Goal: Task Accomplishment & Management: Complete application form

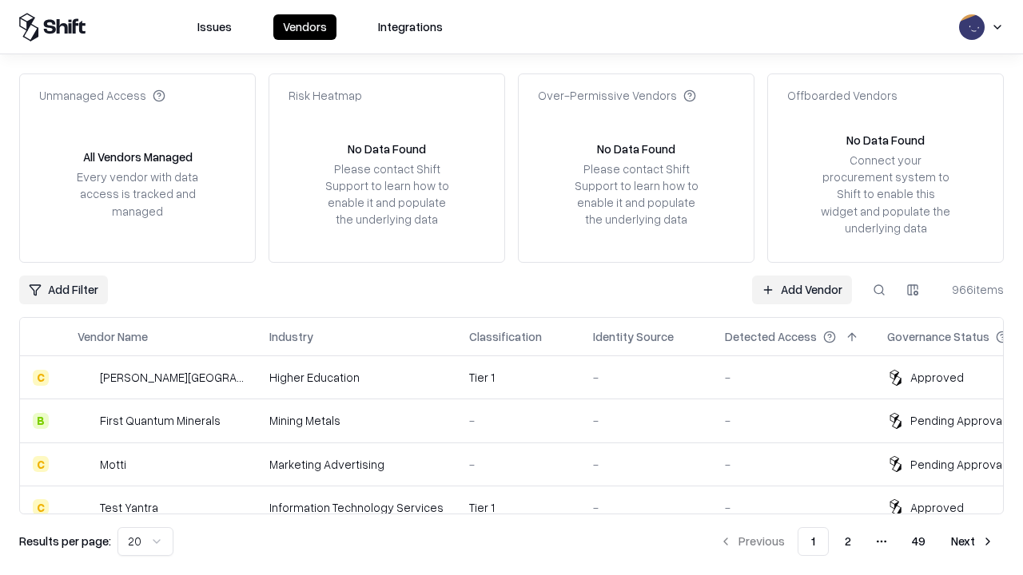
click at [801, 289] on link "Add Vendor" at bounding box center [802, 290] width 100 height 29
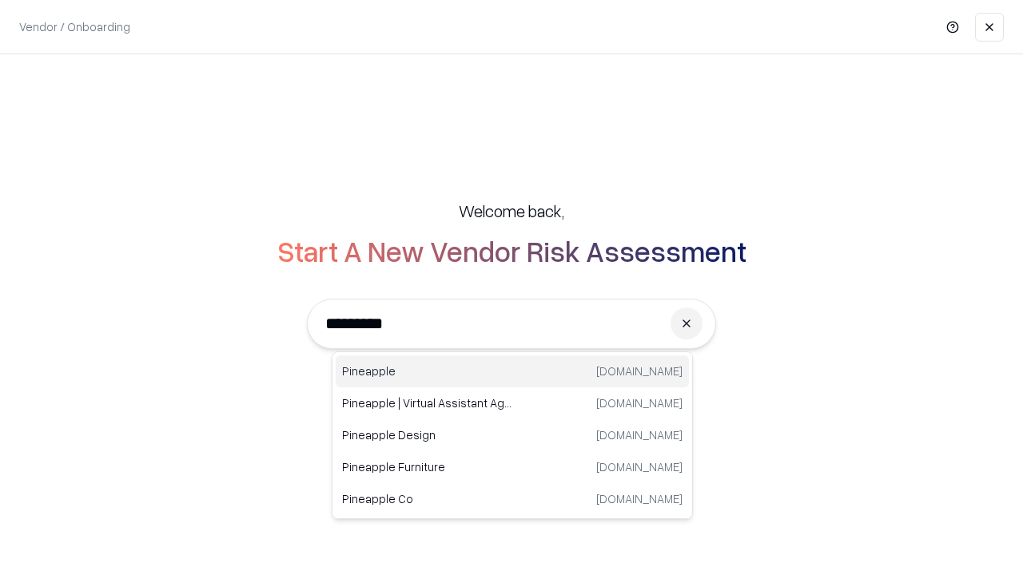
click at [512, 372] on div "Pineapple pineappleenergy.com" at bounding box center [512, 372] width 353 height 32
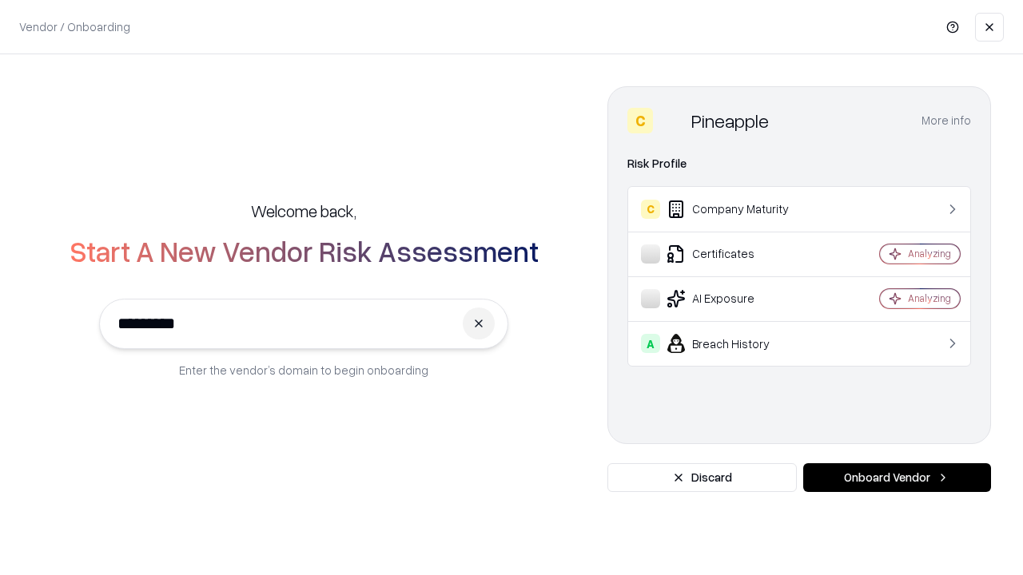
type input "*********"
click at [896, 478] on button "Onboard Vendor" at bounding box center [897, 477] width 188 height 29
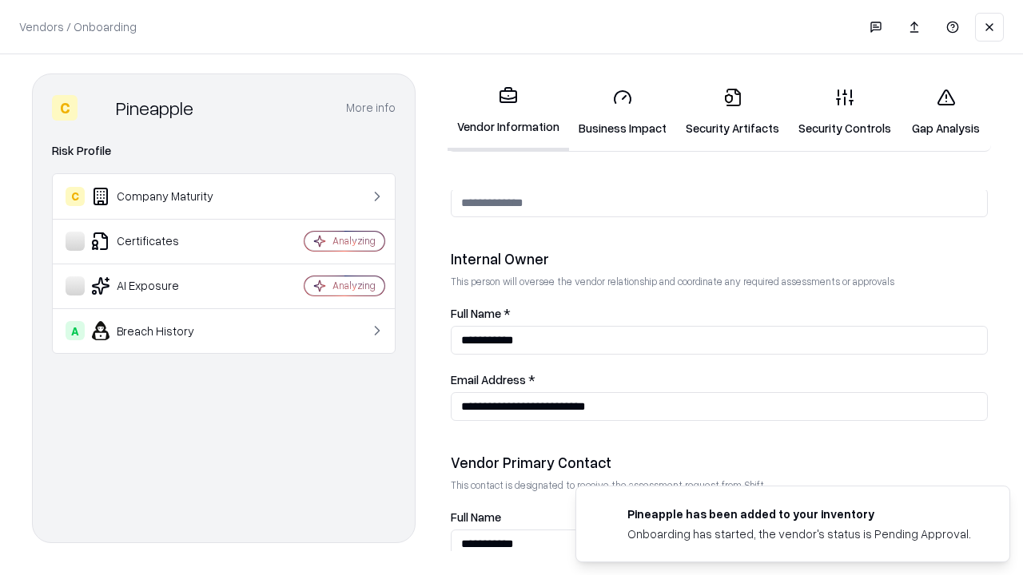
scroll to position [828, 0]
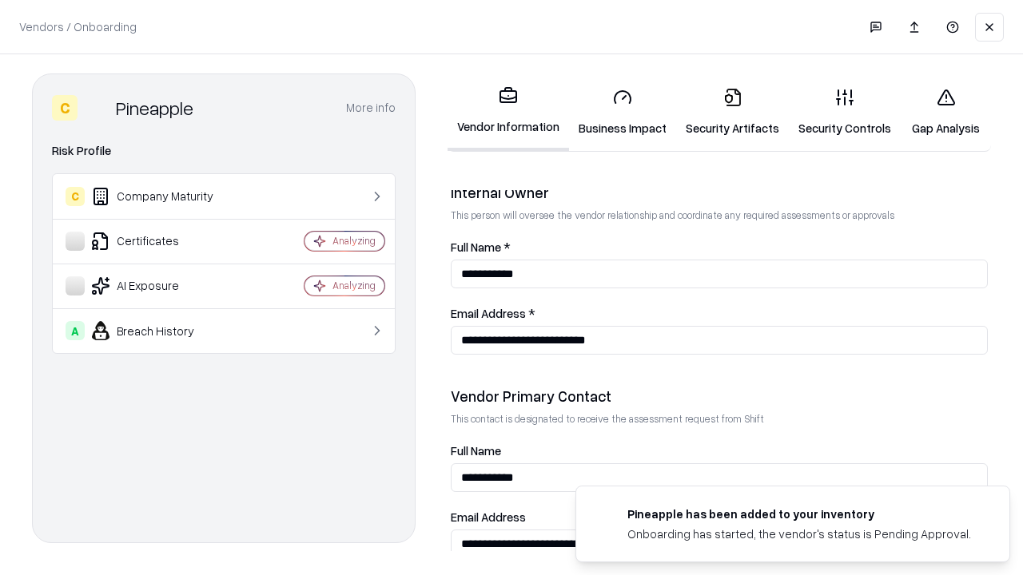
click at [622, 112] on link "Business Impact" at bounding box center [622, 112] width 107 height 74
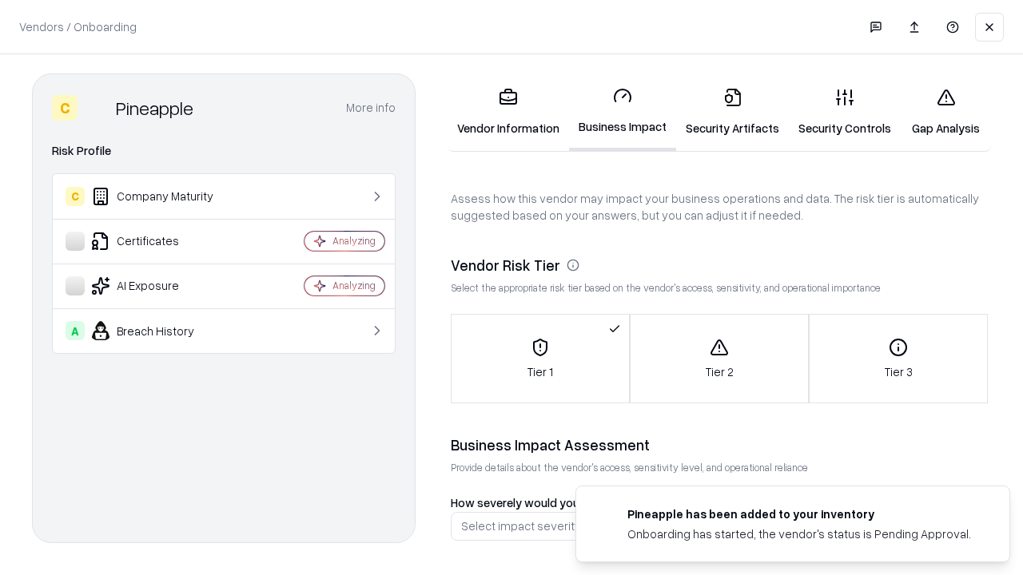
click at [732, 112] on link "Security Artifacts" at bounding box center [732, 112] width 113 height 74
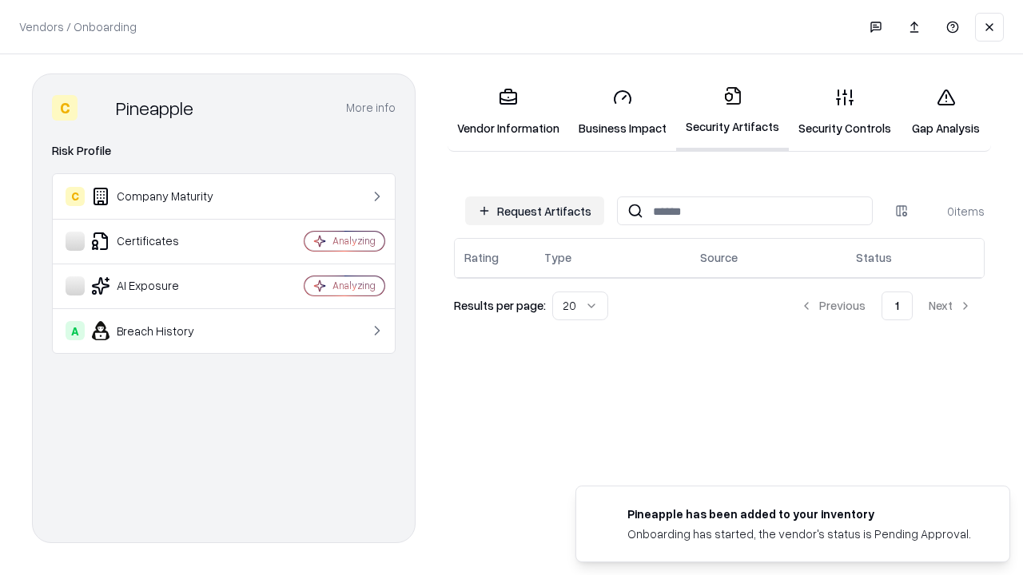
click at [535, 211] on button "Request Artifacts" at bounding box center [534, 211] width 139 height 29
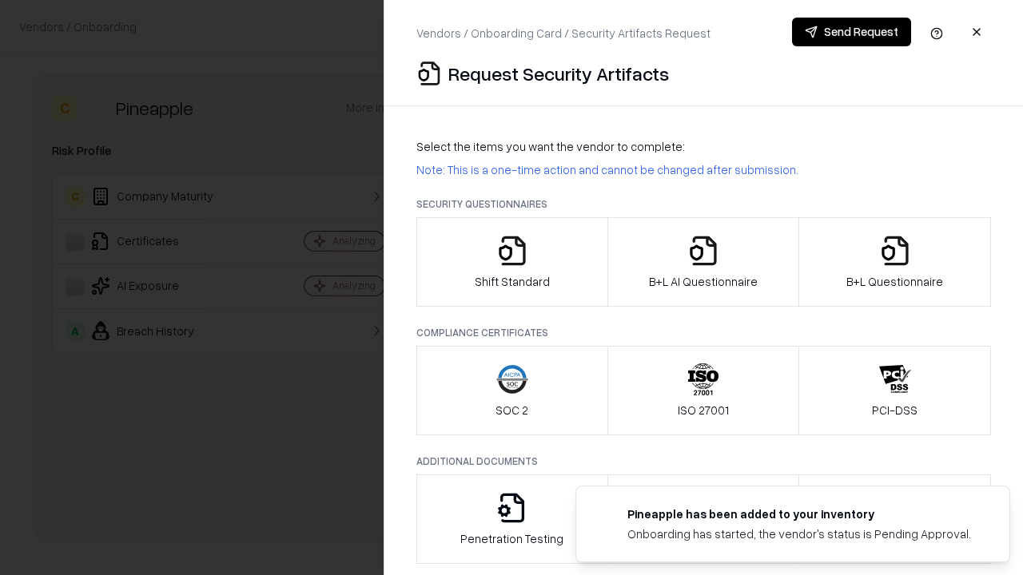
click at [511, 262] on icon "button" at bounding box center [512, 251] width 32 height 32
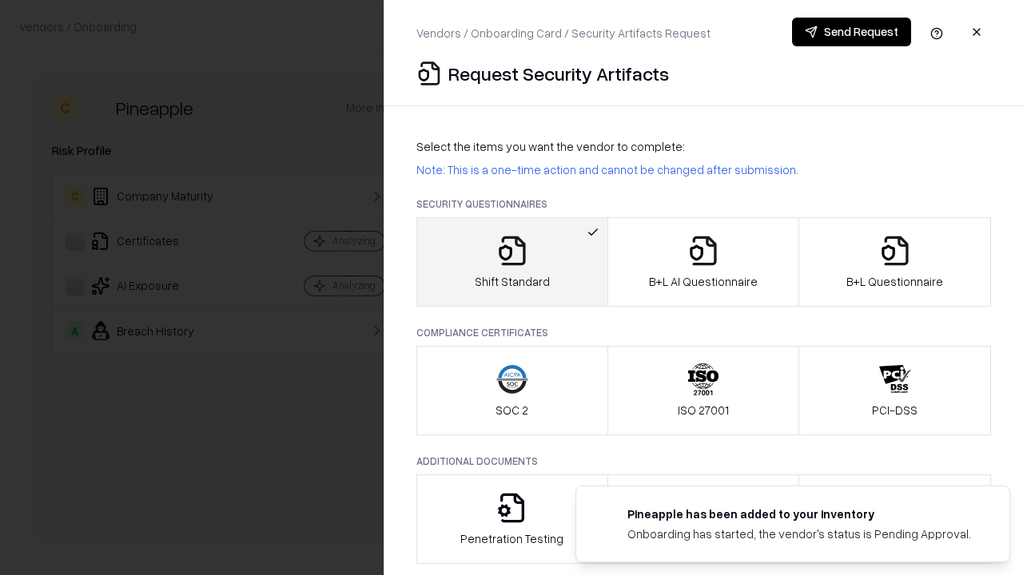
click at [851, 32] on button "Send Request" at bounding box center [851, 32] width 119 height 29
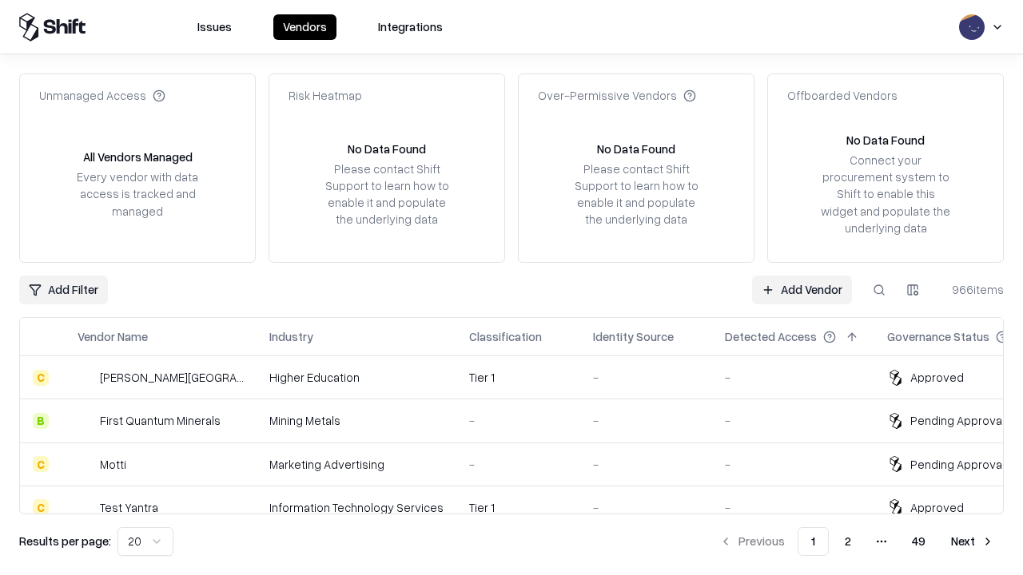
click at [879, 289] on button at bounding box center [879, 290] width 29 height 29
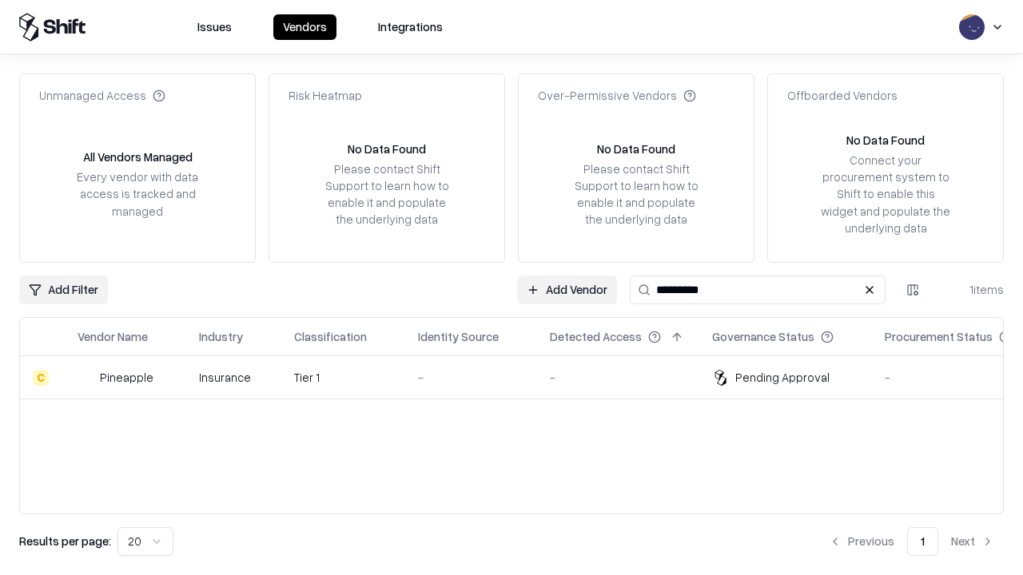
type input "*********"
click at [521, 377] on div "-" at bounding box center [471, 377] width 106 height 17
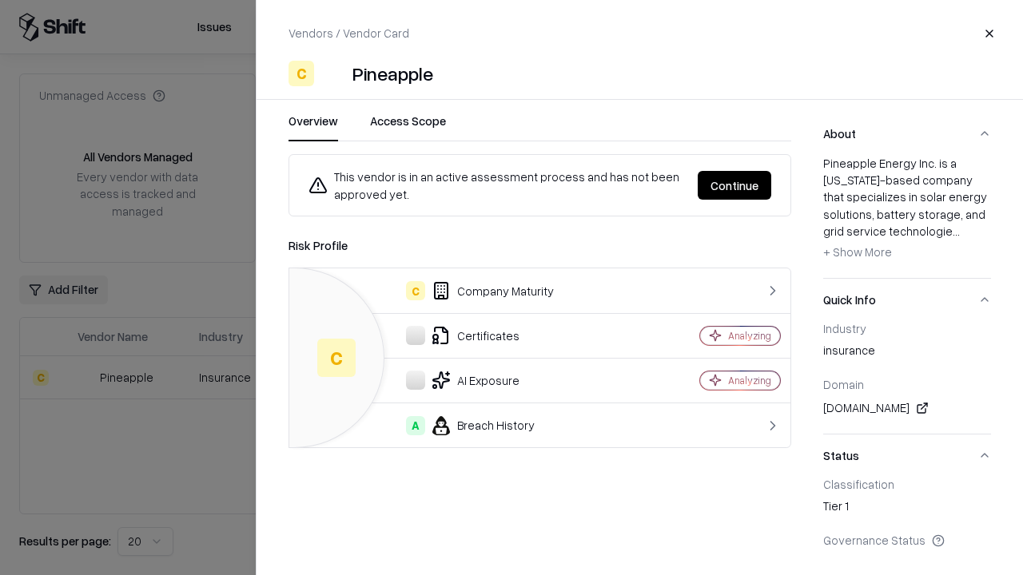
click at [734, 185] on button "Continue" at bounding box center [735, 185] width 74 height 29
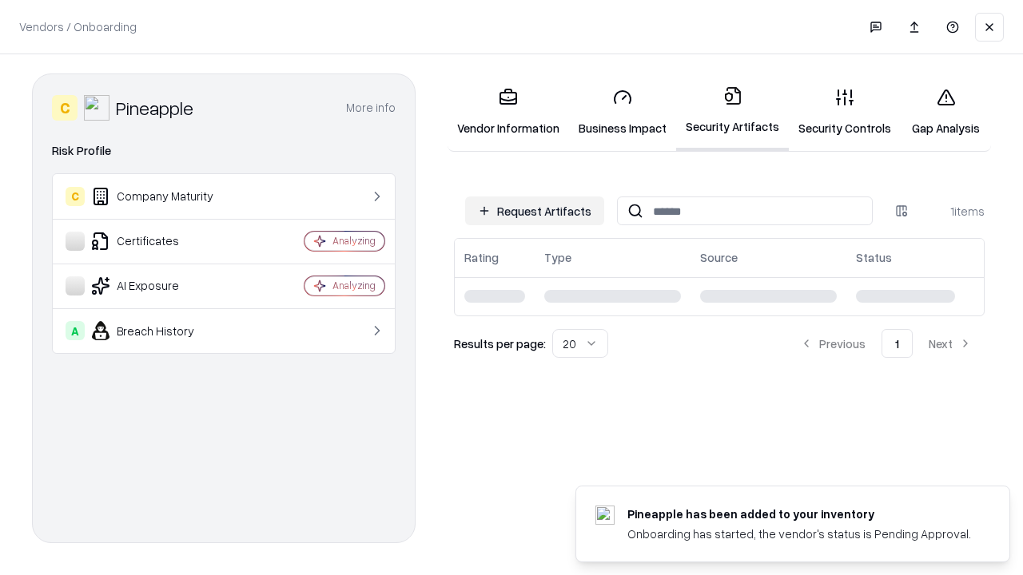
click at [845, 112] on link "Security Controls" at bounding box center [845, 112] width 112 height 74
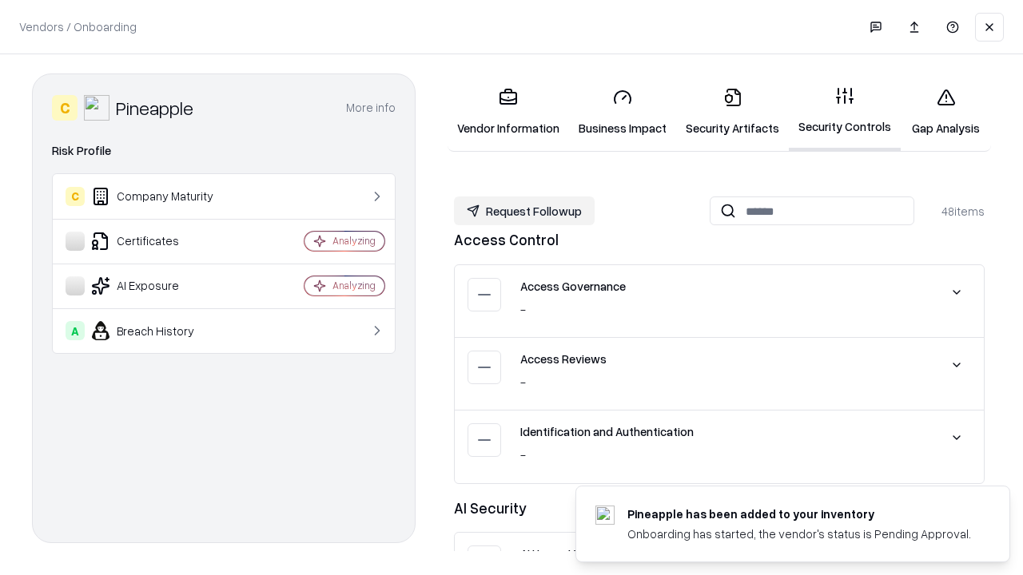
click at [524, 211] on button "Request Followup" at bounding box center [524, 211] width 141 height 29
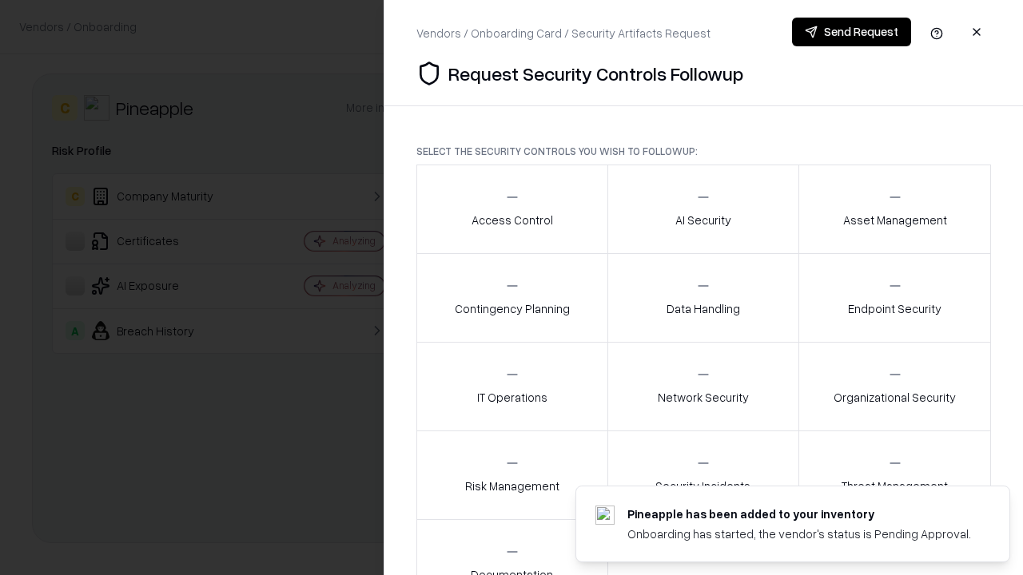
click at [511, 209] on div "Access Control" at bounding box center [511, 208] width 81 height 39
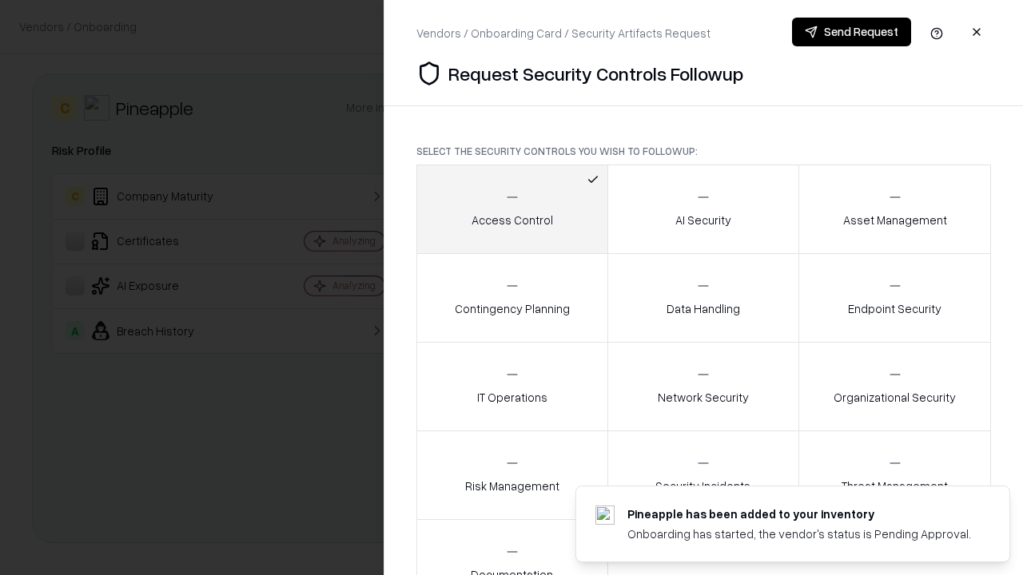
click at [851, 32] on button "Send Request" at bounding box center [851, 32] width 119 height 29
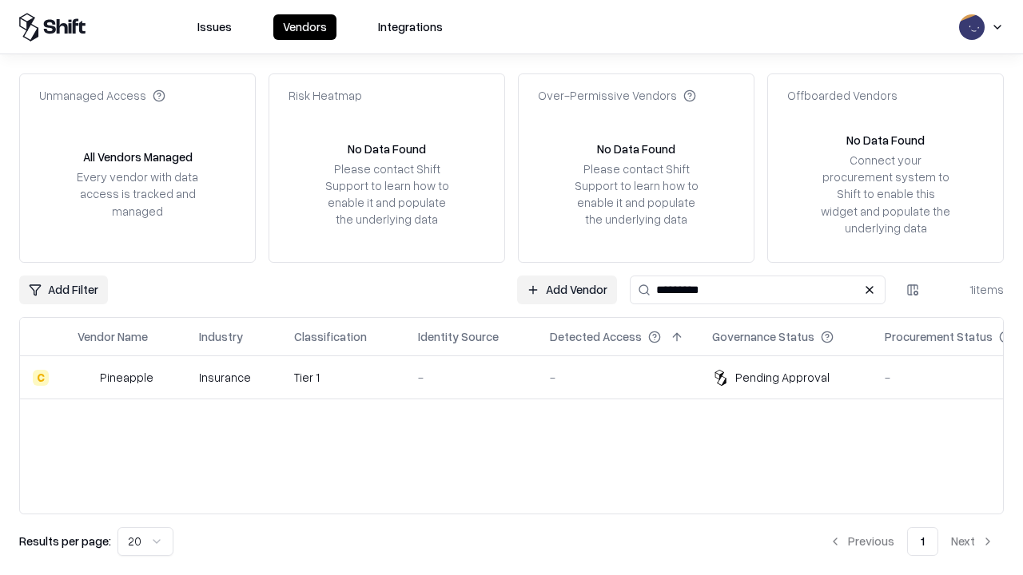
type input "*********"
click at [521, 377] on div "-" at bounding box center [471, 377] width 106 height 17
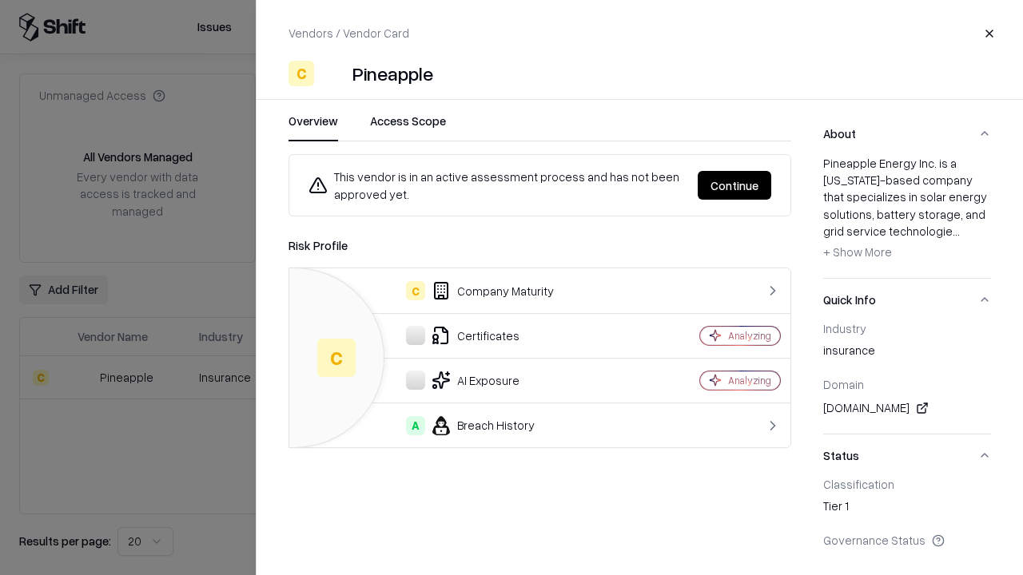
click at [734, 185] on button "Continue" at bounding box center [735, 185] width 74 height 29
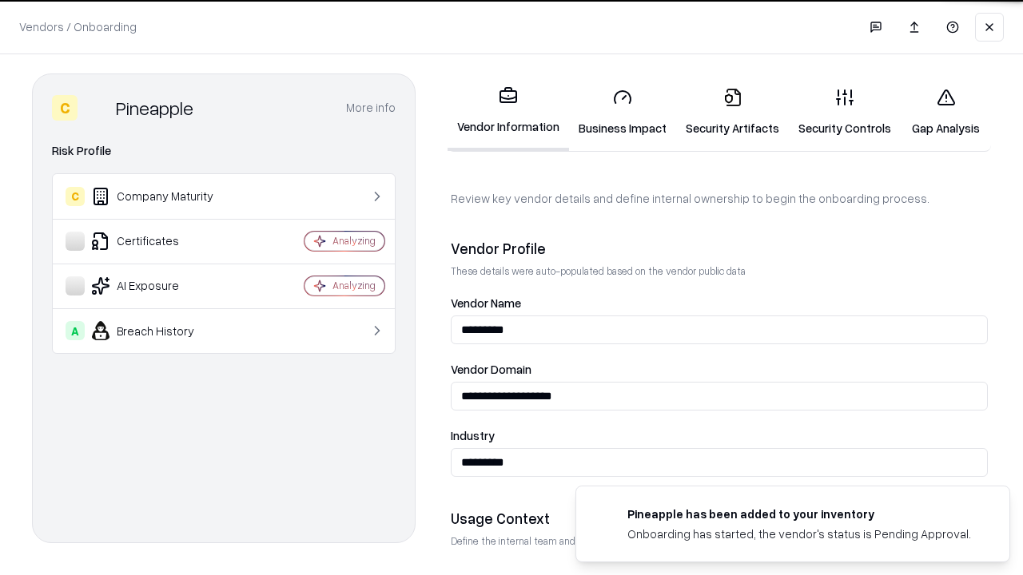
click at [945, 112] on link "Gap Analysis" at bounding box center [945, 112] width 90 height 74
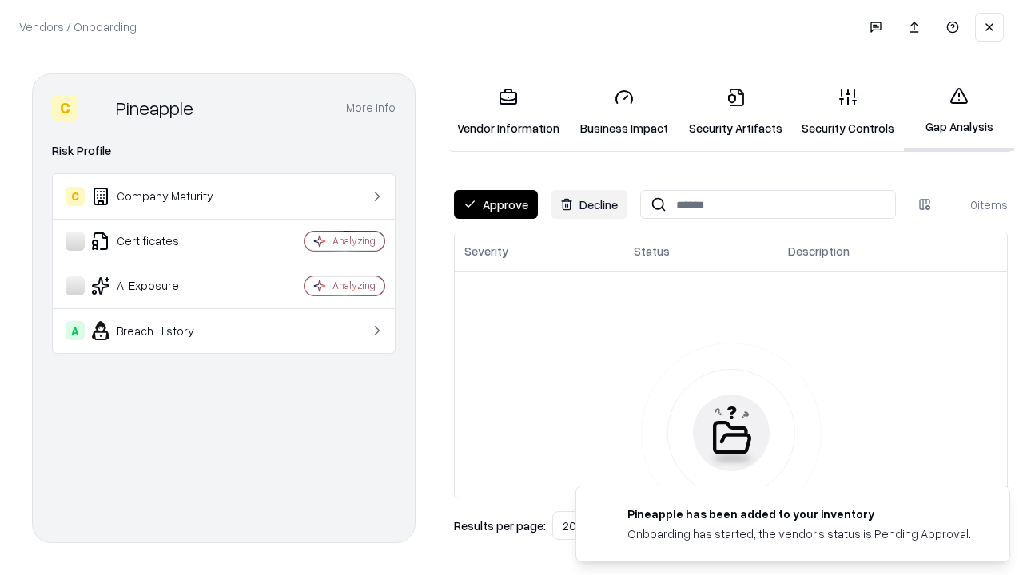
click at [495, 205] on button "Approve" at bounding box center [496, 204] width 84 height 29
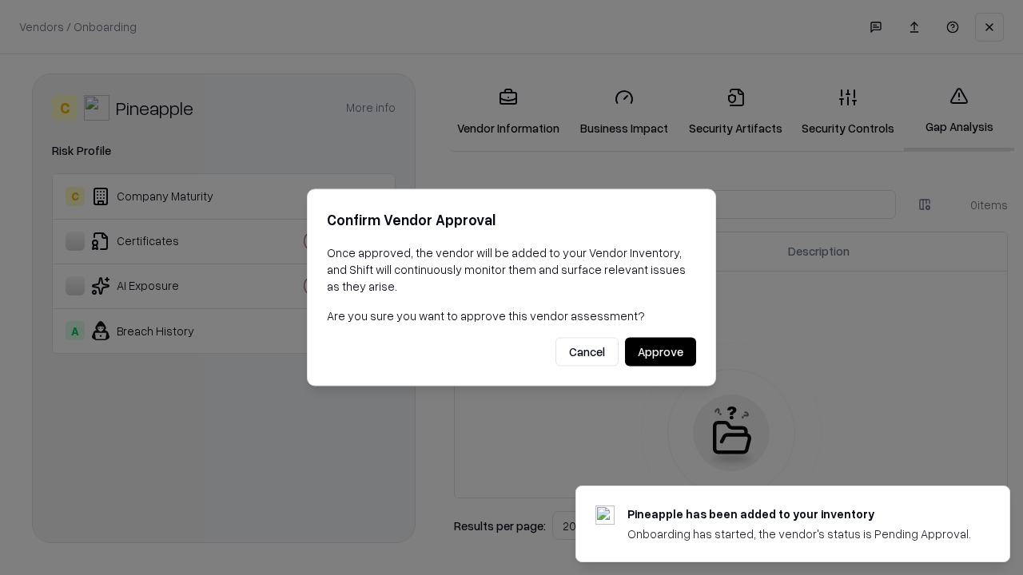
click at [660, 352] on button "Approve" at bounding box center [660, 352] width 71 height 29
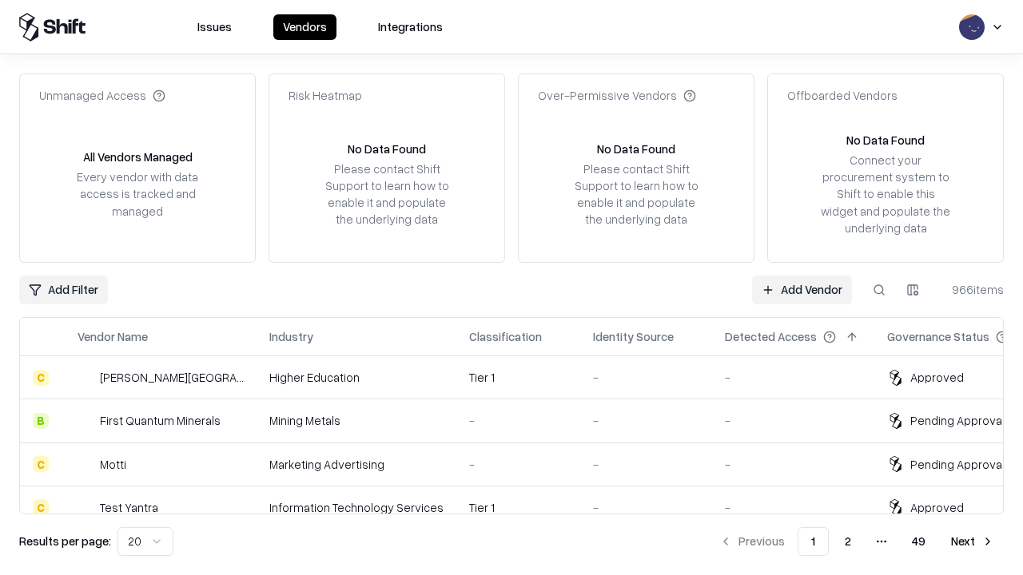
type input "*********"
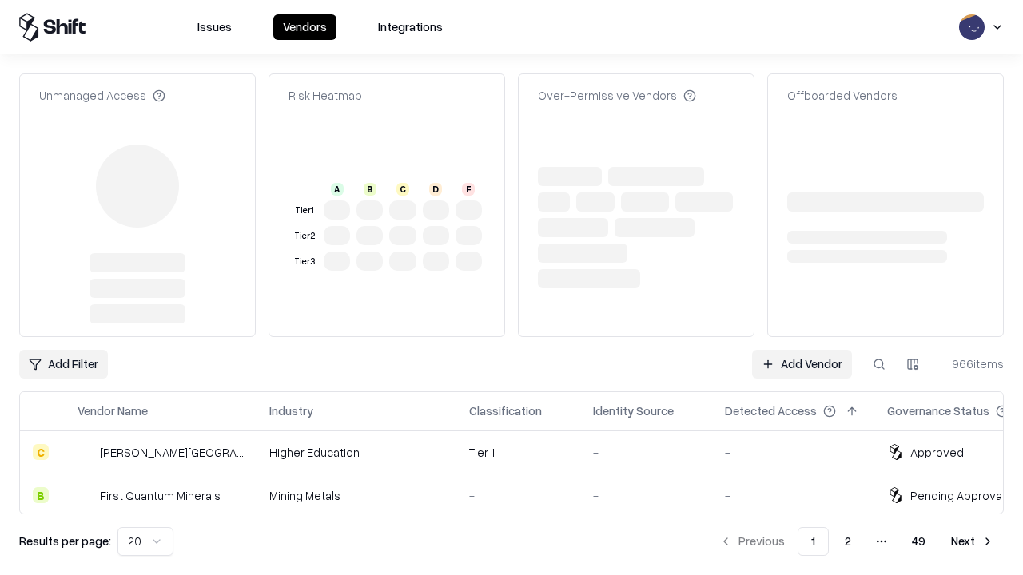
click at [801, 350] on link "Add Vendor" at bounding box center [802, 364] width 100 height 29
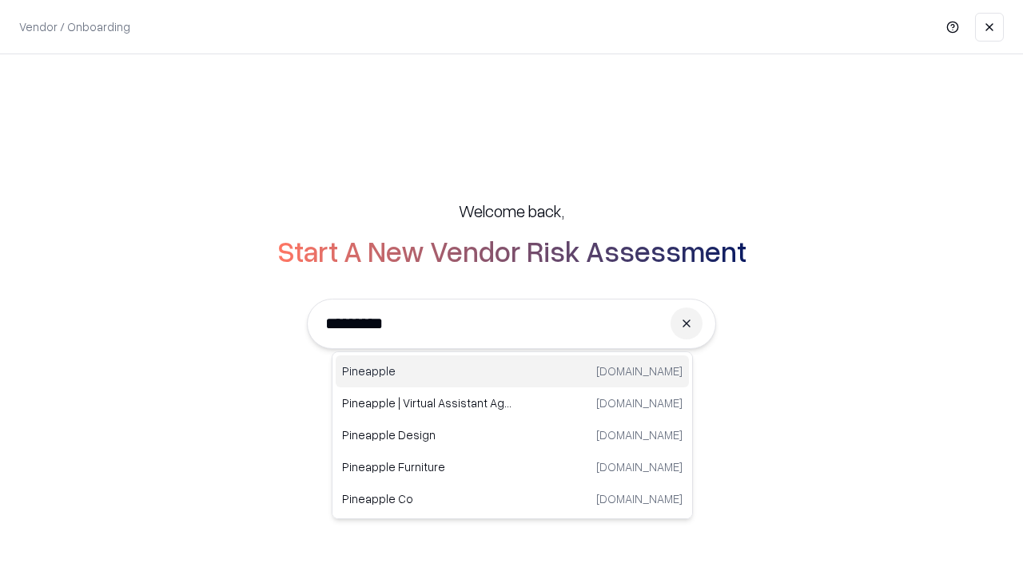
click at [512, 372] on div "Pineapple pineappleenergy.com" at bounding box center [512, 372] width 353 height 32
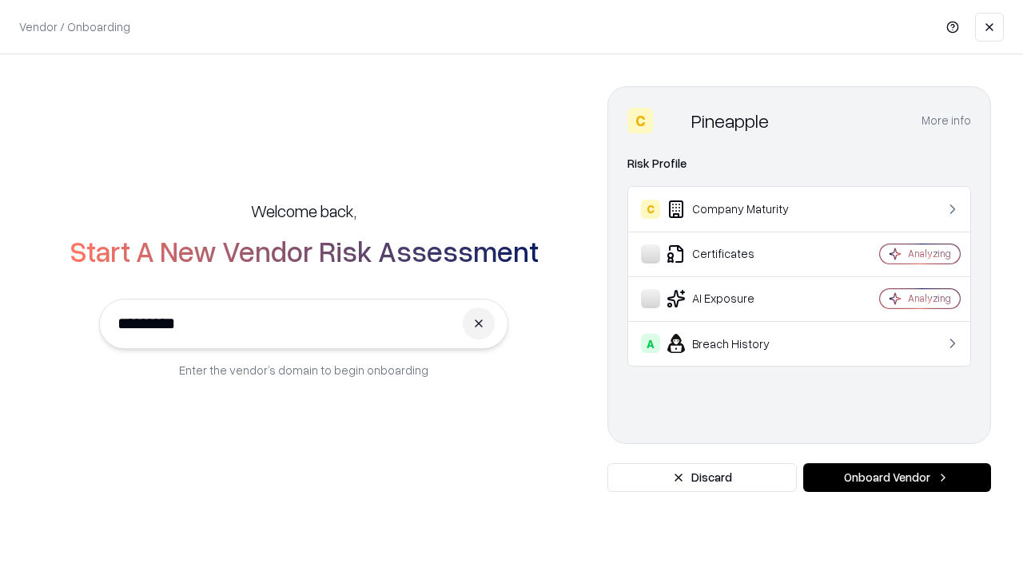
type input "*********"
click at [896, 478] on button "Onboard Vendor" at bounding box center [897, 477] width 188 height 29
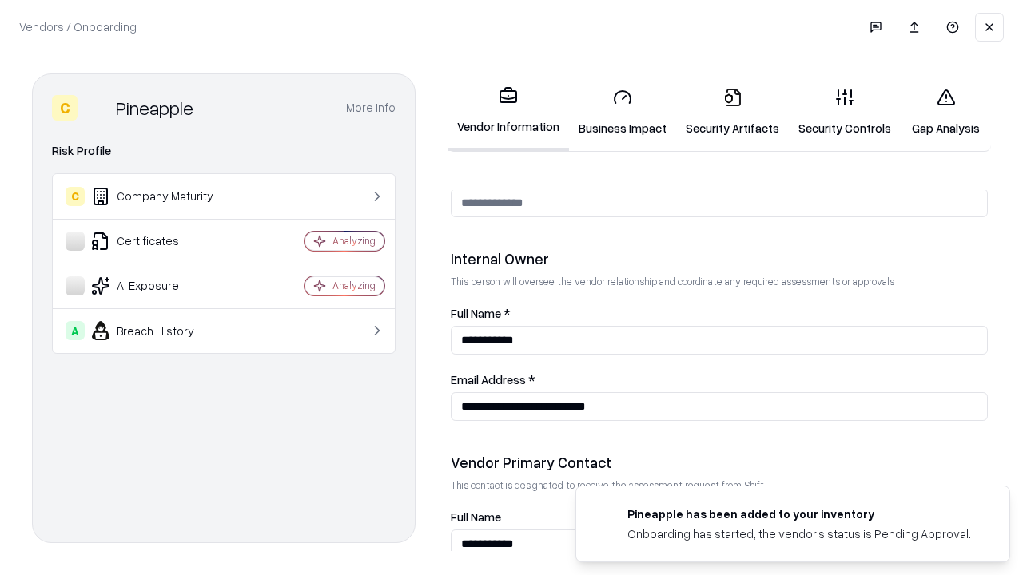
scroll to position [828, 0]
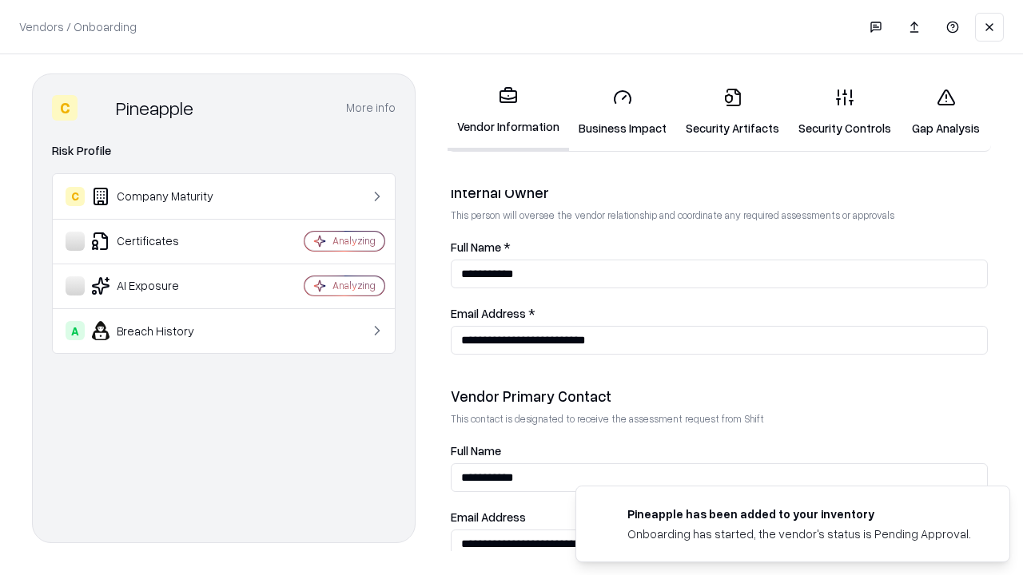
click at [945, 112] on link "Gap Analysis" at bounding box center [945, 112] width 90 height 74
